Goal: Use online tool/utility: Utilize a website feature to perform a specific function

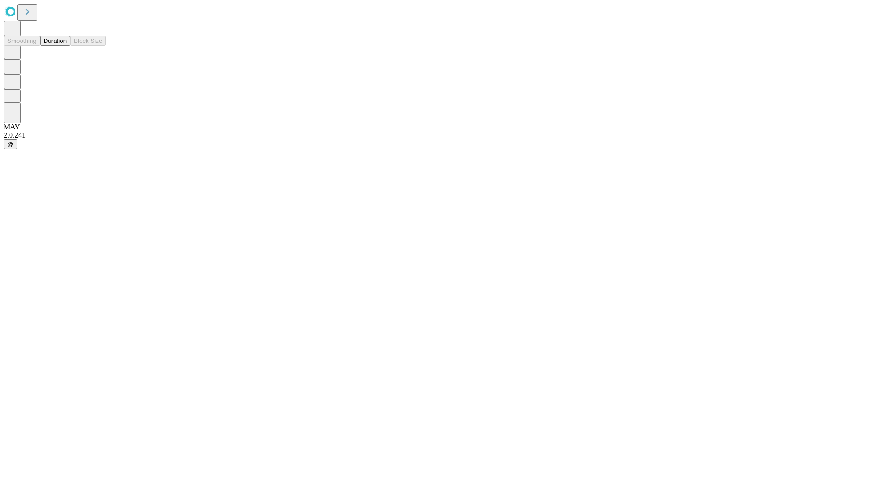
click at [67, 46] on button "Duration" at bounding box center [55, 41] width 30 height 10
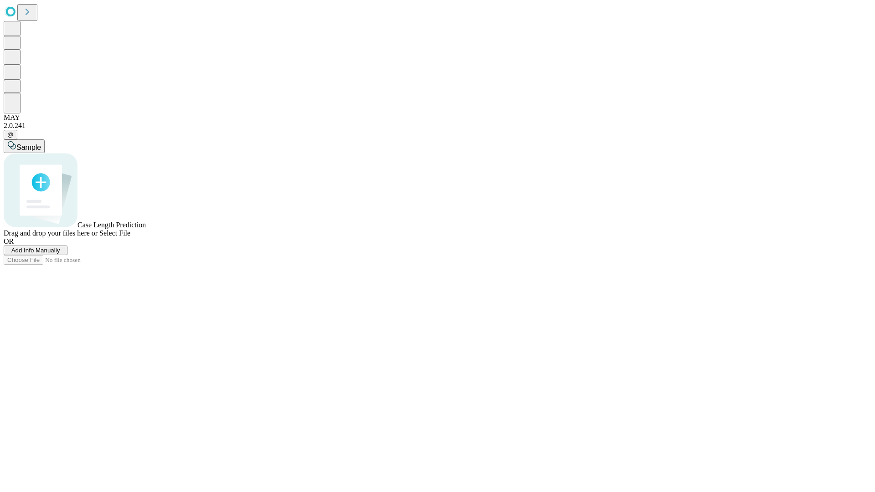
click at [130, 237] on span "Select File" at bounding box center [114, 233] width 31 height 8
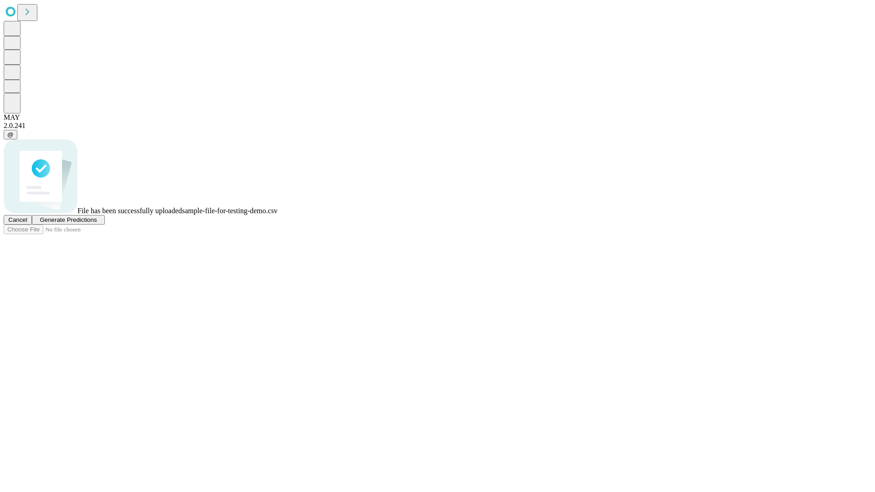
click at [97, 223] on span "Generate Predictions" at bounding box center [68, 220] width 57 height 7
